Goal: Task Accomplishment & Management: Use online tool/utility

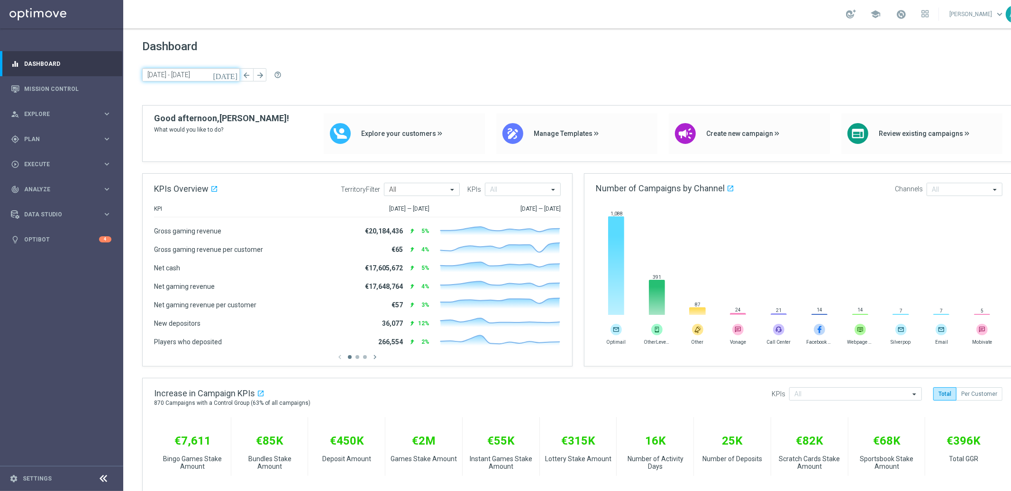
click at [209, 75] on input "[DATE] - [DATE]" at bounding box center [191, 74] width 98 height 13
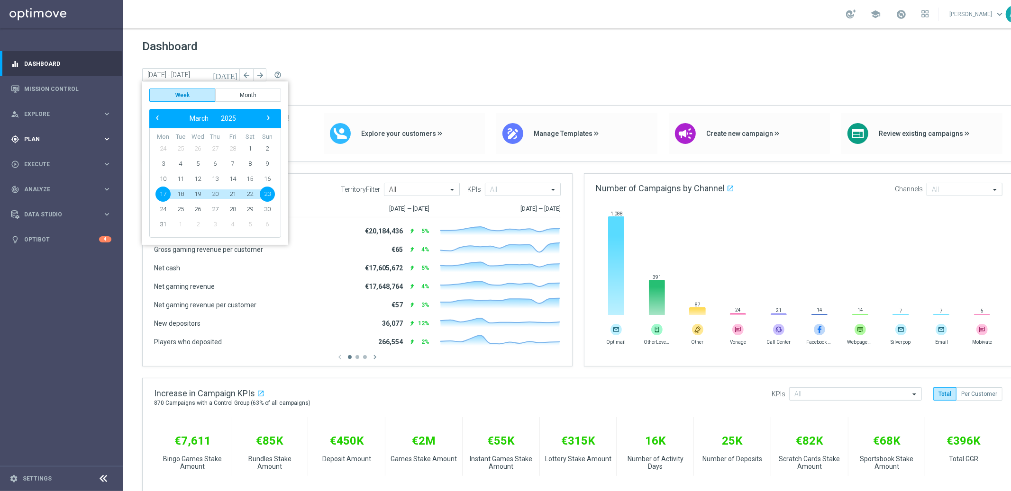
click at [81, 140] on span "Plan" at bounding box center [63, 139] width 78 height 6
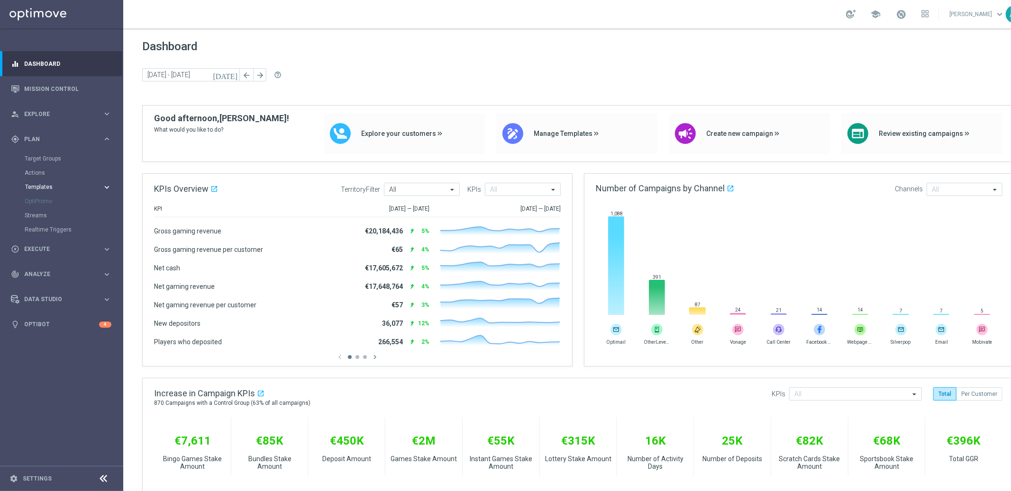
click at [52, 188] on span "Templates" at bounding box center [59, 187] width 68 height 6
click at [68, 244] on link "Embedded Messaging" at bounding box center [63, 244] width 69 height 8
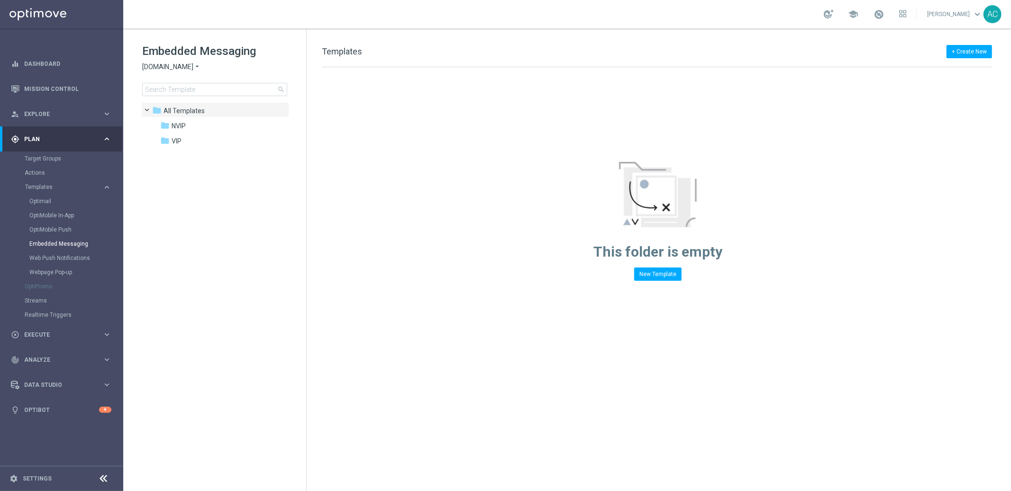
click at [191, 68] on span "[DOMAIN_NAME]" at bounding box center [167, 67] width 51 height 9
click at [191, 87] on div "[DOMAIN_NAME]" at bounding box center [178, 88] width 71 height 11
click at [195, 129] on span "[DOMAIN_NAME] MKTOPS TESTING" at bounding box center [221, 126] width 98 height 9
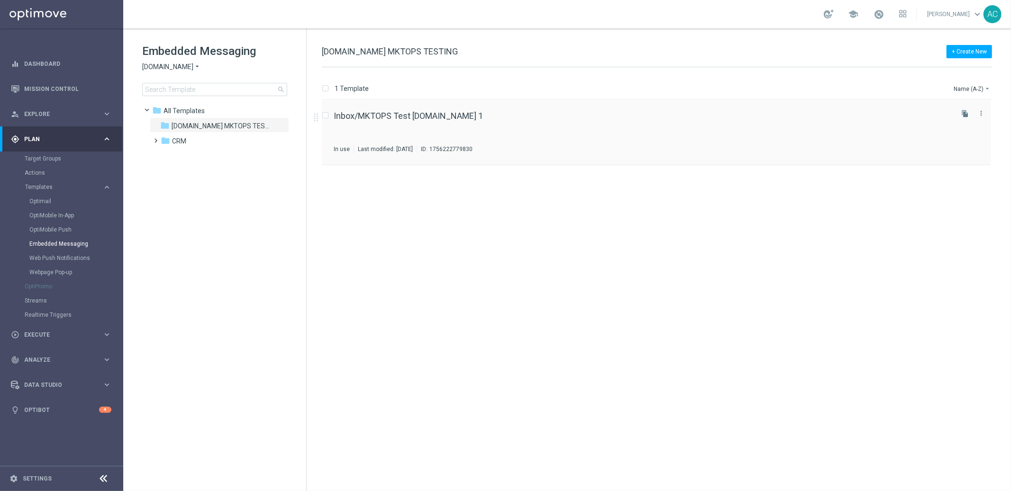
click at [634, 132] on div "Inbox/MKTOPS Test [DOMAIN_NAME] 1 In use Last modified: [DATE] ID: 1756222779830" at bounding box center [642, 132] width 617 height 41
click at [172, 144] on span "CRM" at bounding box center [179, 141] width 14 height 9
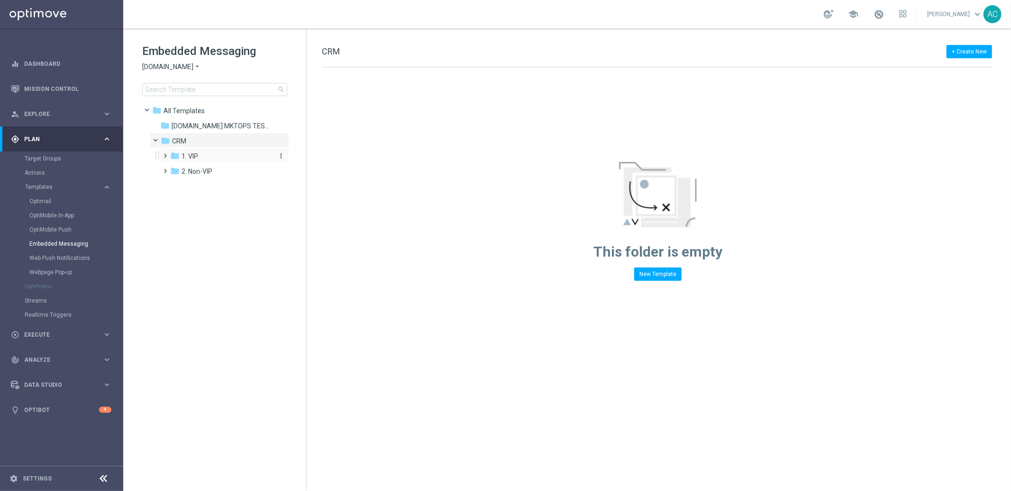
click at [197, 157] on span "1. VIP" at bounding box center [189, 156] width 17 height 9
click at [205, 172] on span "pt_BR ([DOMAIN_NAME])." at bounding box center [229, 171] width 77 height 9
click at [202, 189] on span "2. Non-VIP" at bounding box center [196, 186] width 31 height 9
click at [213, 199] on span "pt_BR ([DOMAIN_NAME])" at bounding box center [229, 202] width 76 height 9
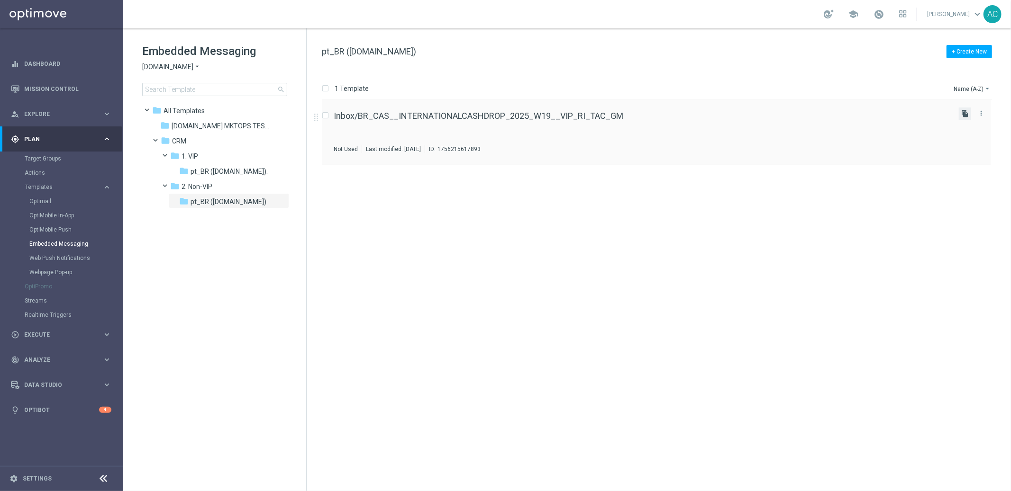
click at [965, 115] on icon "file_copy" at bounding box center [965, 114] width 8 height 8
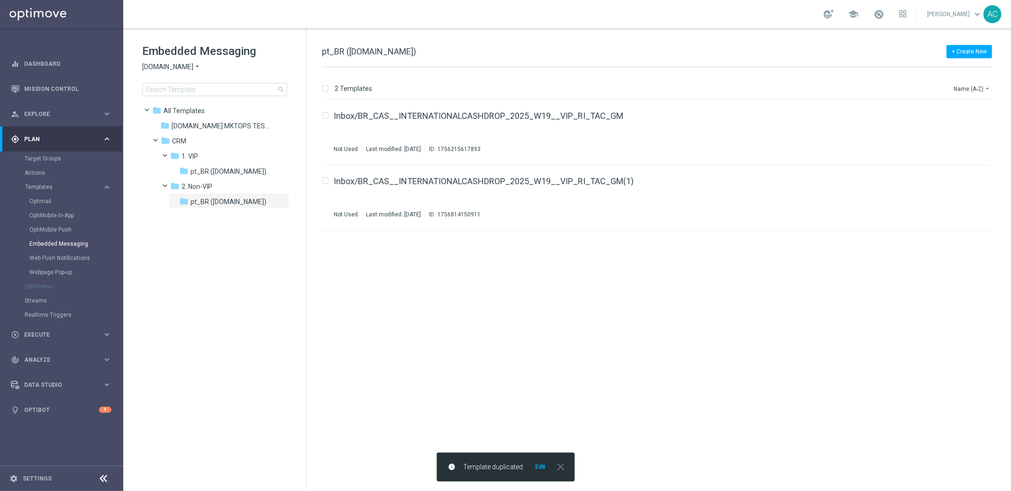
click at [544, 468] on button "Edit" at bounding box center [540, 467] width 12 height 8
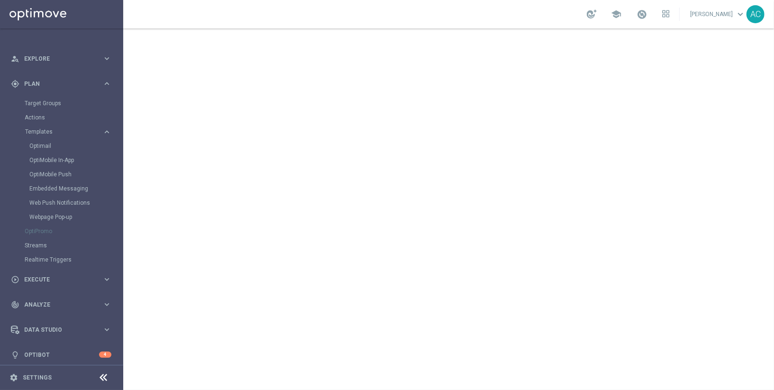
scroll to position [60, 0]
click at [82, 269] on div "play_circle_outline Execute keyboard_arrow_right" at bounding box center [61, 275] width 122 height 25
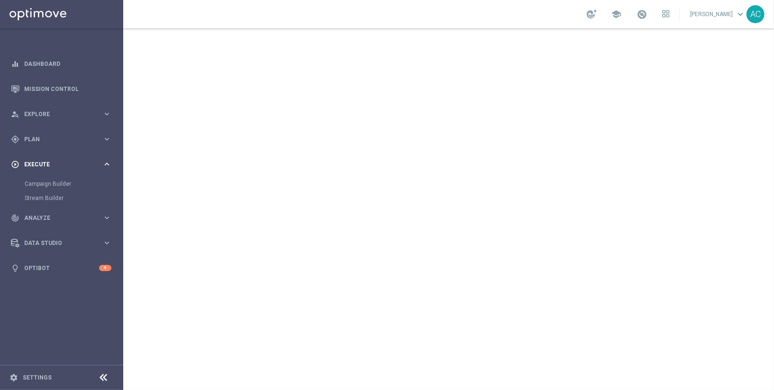
scroll to position [0, 0]
click at [71, 239] on div "Data Studio" at bounding box center [56, 243] width 91 height 9
click at [79, 194] on div "track_changes Analyze keyboard_arrow_right" at bounding box center [61, 189] width 122 height 25
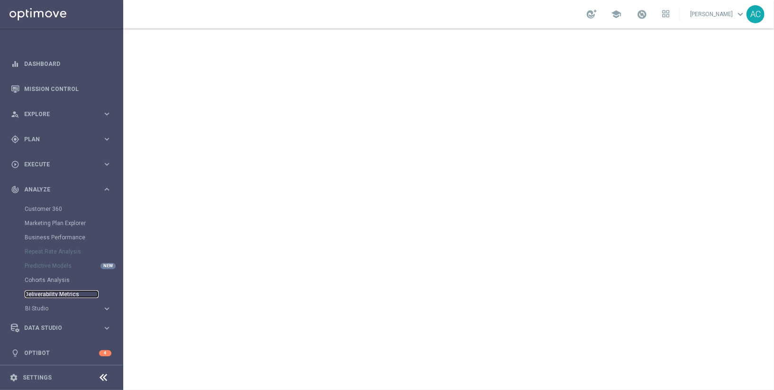
click at [47, 293] on link "Deliverability Metrics" at bounding box center [62, 294] width 74 height 8
